Goal: Task Accomplishment & Management: Complete application form

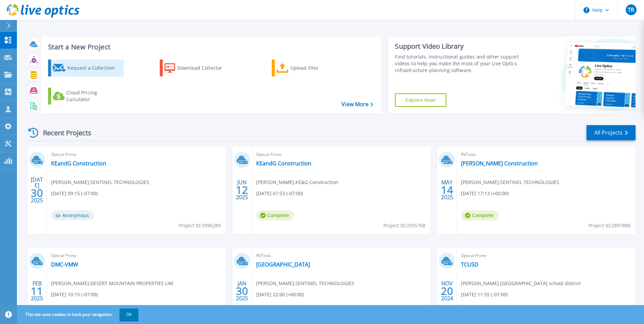
click at [73, 69] on div "Request a Collection" at bounding box center [94, 68] width 54 height 14
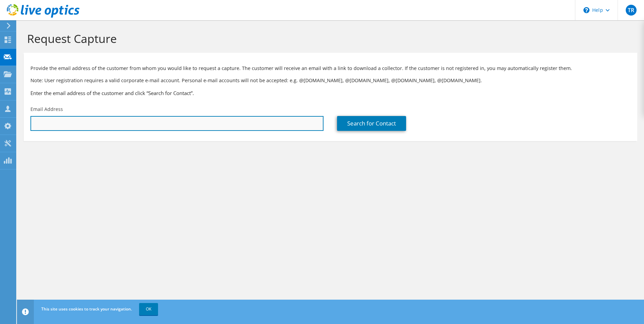
click at [119, 121] on input "text" at bounding box center [176, 123] width 293 height 15
paste input "[PERSON_NAME][EMAIL_ADDRESS][PERSON_NAME][DOMAIN_NAME]"
type input "[PERSON_NAME][EMAIL_ADDRESS][PERSON_NAME][DOMAIN_NAME]"
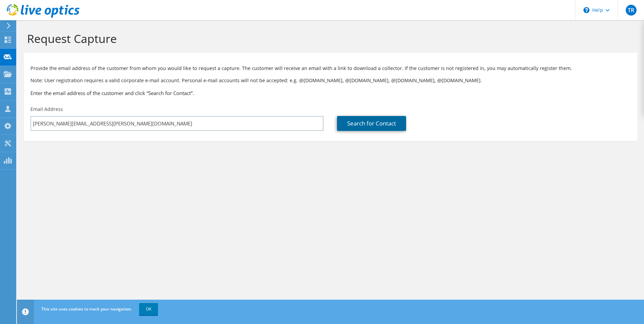
click at [386, 124] on link "Search for Contact" at bounding box center [371, 123] width 69 height 15
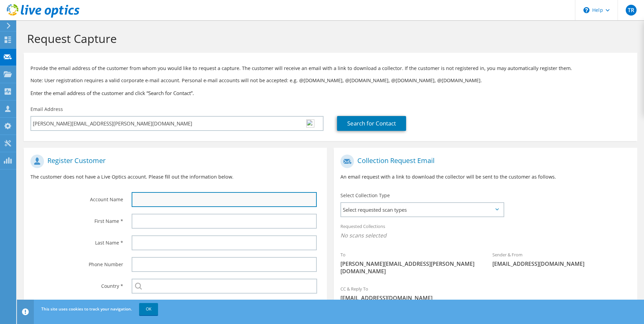
click at [176, 199] on input "text" at bounding box center [224, 199] width 185 height 15
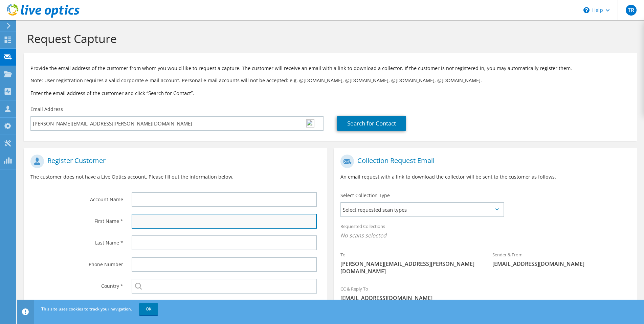
click at [154, 223] on input "text" at bounding box center [224, 221] width 185 height 15
paste input "[PERSON_NAME][EMAIL_ADDRESS][PERSON_NAME][DOMAIN_NAME]"
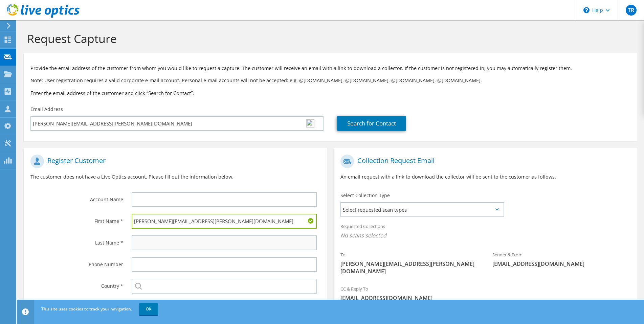
type input "[PERSON_NAME][EMAIL_ADDRESS][PERSON_NAME][DOMAIN_NAME]"
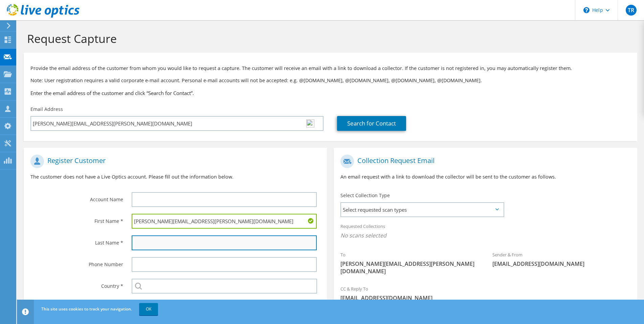
click at [150, 246] on input "text" at bounding box center [224, 243] width 185 height 15
paste input "[PERSON_NAME][EMAIL_ADDRESS][PERSON_NAME][DOMAIN_NAME]"
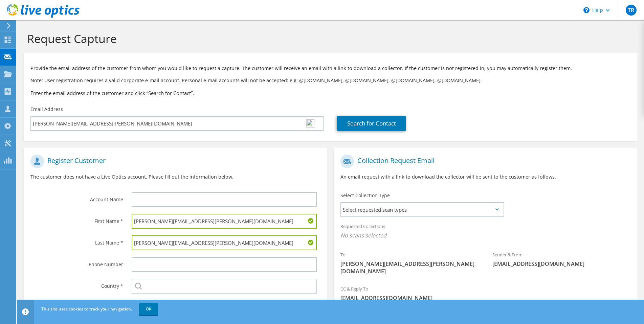
type input "[PERSON_NAME][EMAIL_ADDRESS][PERSON_NAME][DOMAIN_NAME]"
drag, startPoint x: 158, startPoint y: 222, endPoint x: 253, endPoint y: 229, distance: 95.3
click at [250, 229] on div "[PERSON_NAME][EMAIL_ADDRESS][PERSON_NAME][DOMAIN_NAME]" at bounding box center [226, 221] width 202 height 22
drag, startPoint x: 137, startPoint y: 223, endPoint x: 134, endPoint y: 225, distance: 3.9
click at [134, 225] on input "[PERSON_NAME]" at bounding box center [224, 221] width 185 height 15
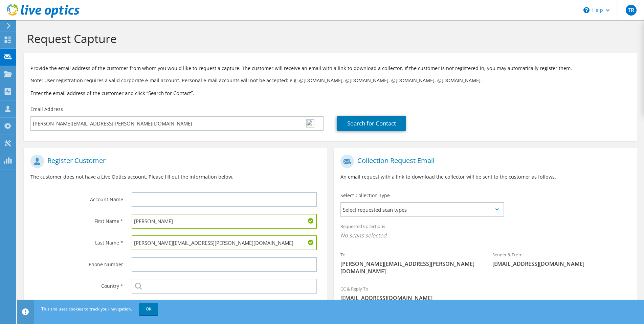
type input "[PERSON_NAME]"
drag, startPoint x: 159, startPoint y: 242, endPoint x: 94, endPoint y: 241, distance: 65.3
click at [94, 241] on div "Last Name * [PERSON_NAME][EMAIL_ADDRESS][PERSON_NAME][DOMAIN_NAME]" at bounding box center [175, 243] width 303 height 22
drag, startPoint x: 207, startPoint y: 242, endPoint x: 153, endPoint y: 244, distance: 54.5
click at [153, 244] on input "[PERSON_NAME][EMAIL_ADDRESS][DOMAIN_NAME]" at bounding box center [224, 243] width 185 height 15
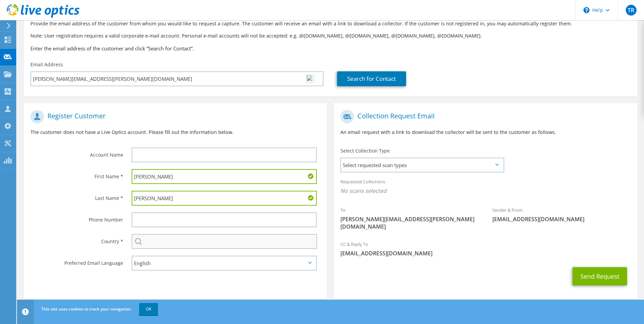
scroll to position [46, 0]
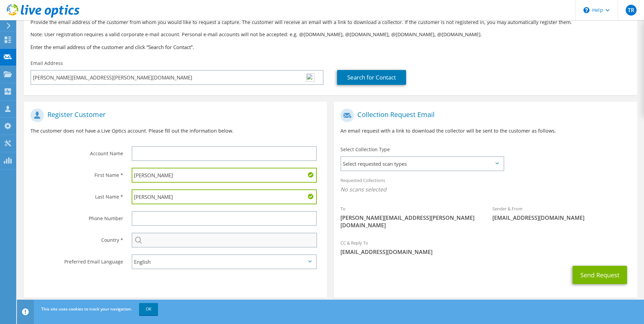
type input "[PERSON_NAME]"
click at [160, 245] on input "text" at bounding box center [225, 240] width 186 height 15
type input "[GEOGRAPHIC_DATA]"
type input "Sentinel Technologies"
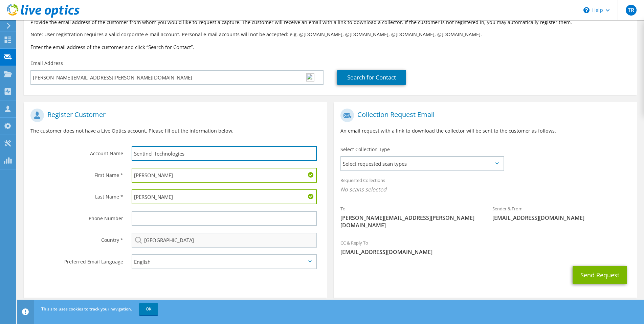
type input "4808975971"
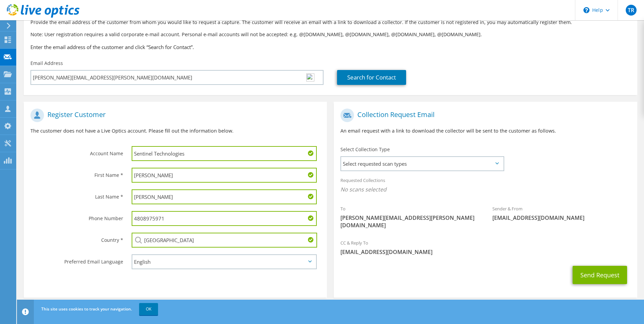
drag, startPoint x: 167, startPoint y: 219, endPoint x: 130, endPoint y: 216, distance: 37.4
click at [130, 216] on div "4808975971" at bounding box center [226, 219] width 202 height 22
drag, startPoint x: 195, startPoint y: 156, endPoint x: 114, endPoint y: 146, distance: 81.8
click at [114, 146] on div "Account Name Sentinel Technologies" at bounding box center [175, 134] width 303 height 59
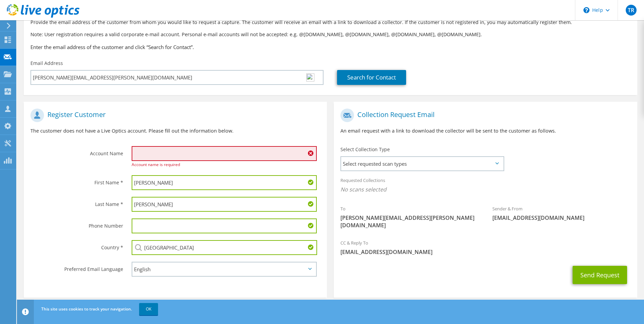
click at [76, 173] on div "First Name *" at bounding box center [74, 182] width 101 height 21
click at [171, 152] on input "text" at bounding box center [224, 153] width 185 height 15
paste input "Goodwill Of Central and [GEOGRAPHIC_DATA][US_STATE]"
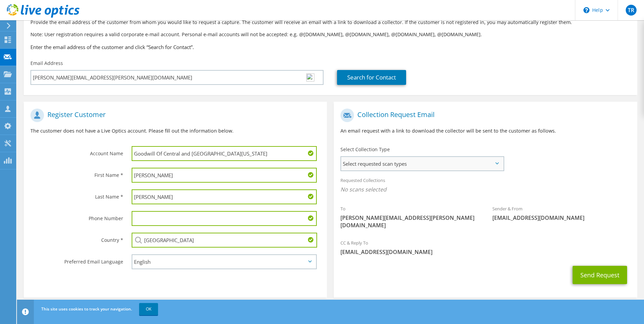
type input "Goodwill Of Central and [GEOGRAPHIC_DATA][US_STATE]"
click at [459, 164] on span "Select requested scan types" at bounding box center [422, 164] width 162 height 14
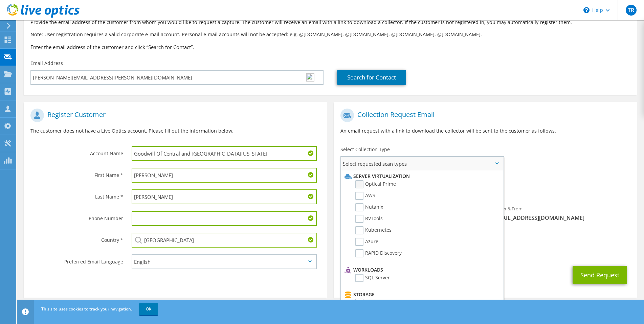
click at [360, 184] on label "Optical Prime" at bounding box center [375, 184] width 41 height 8
click at [0, 0] on input "Optical Prime" at bounding box center [0, 0] width 0 height 0
click at [555, 191] on span "Optical Prime" at bounding box center [485, 191] width 290 height 11
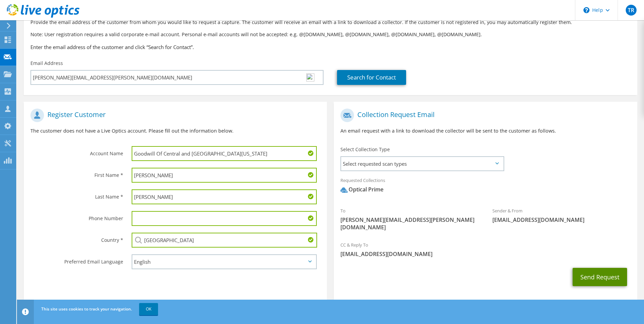
click at [585, 268] on button "Send Request" at bounding box center [600, 277] width 54 height 18
